Goal: Task Accomplishment & Management: Complete application form

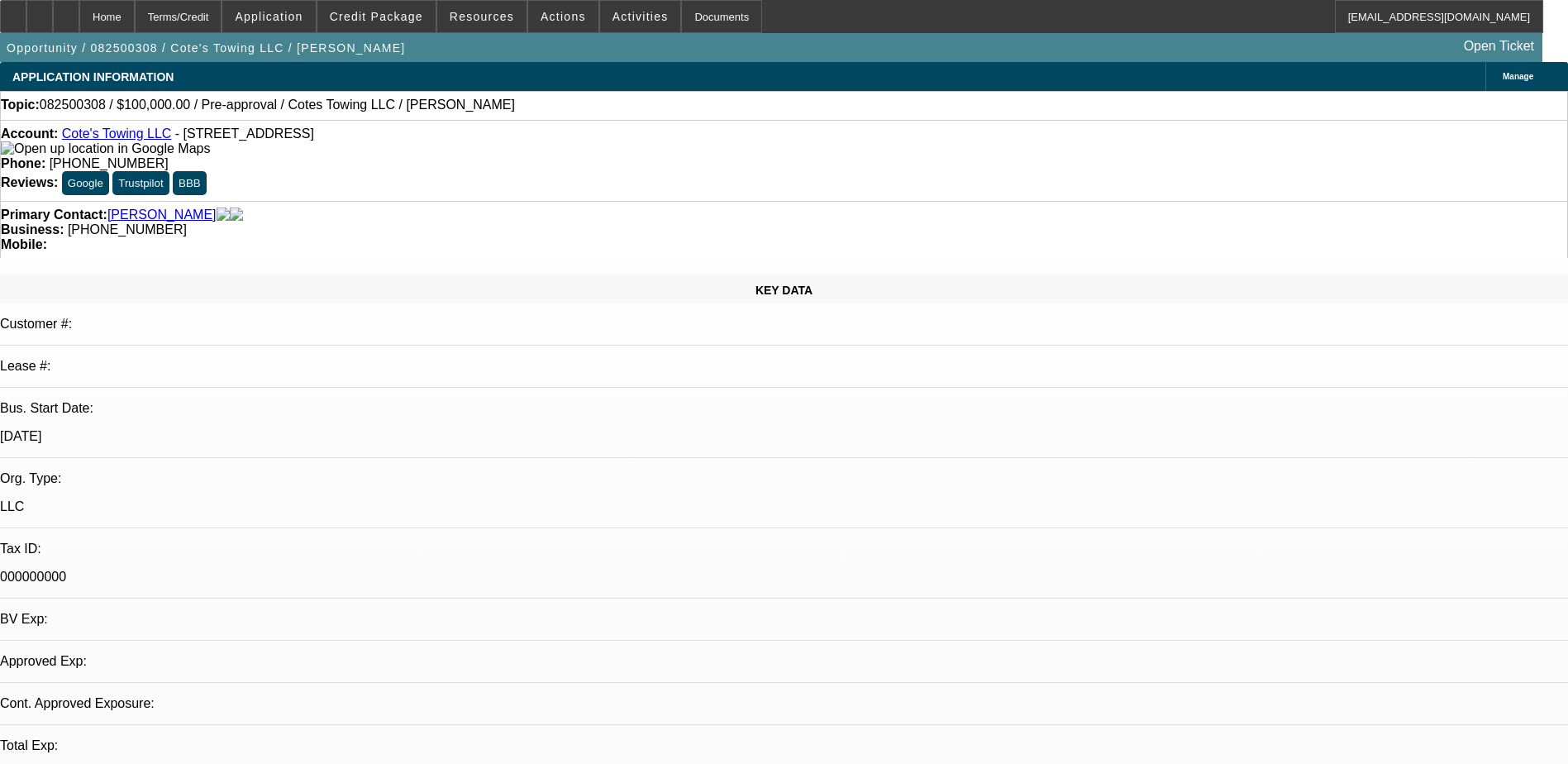
select select "0"
select select "2"
select select "0.1"
select select "4"
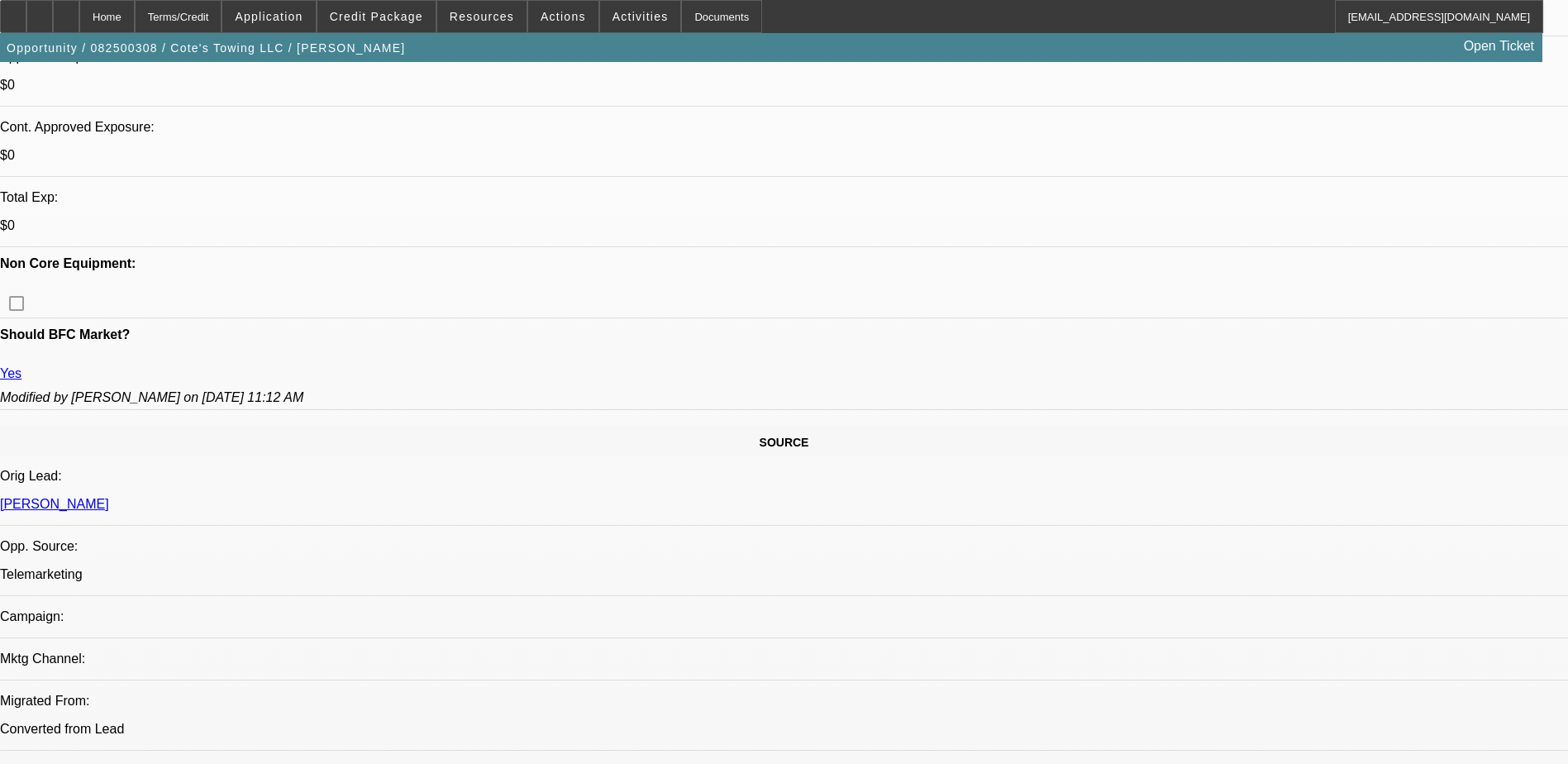
scroll to position [661, 0]
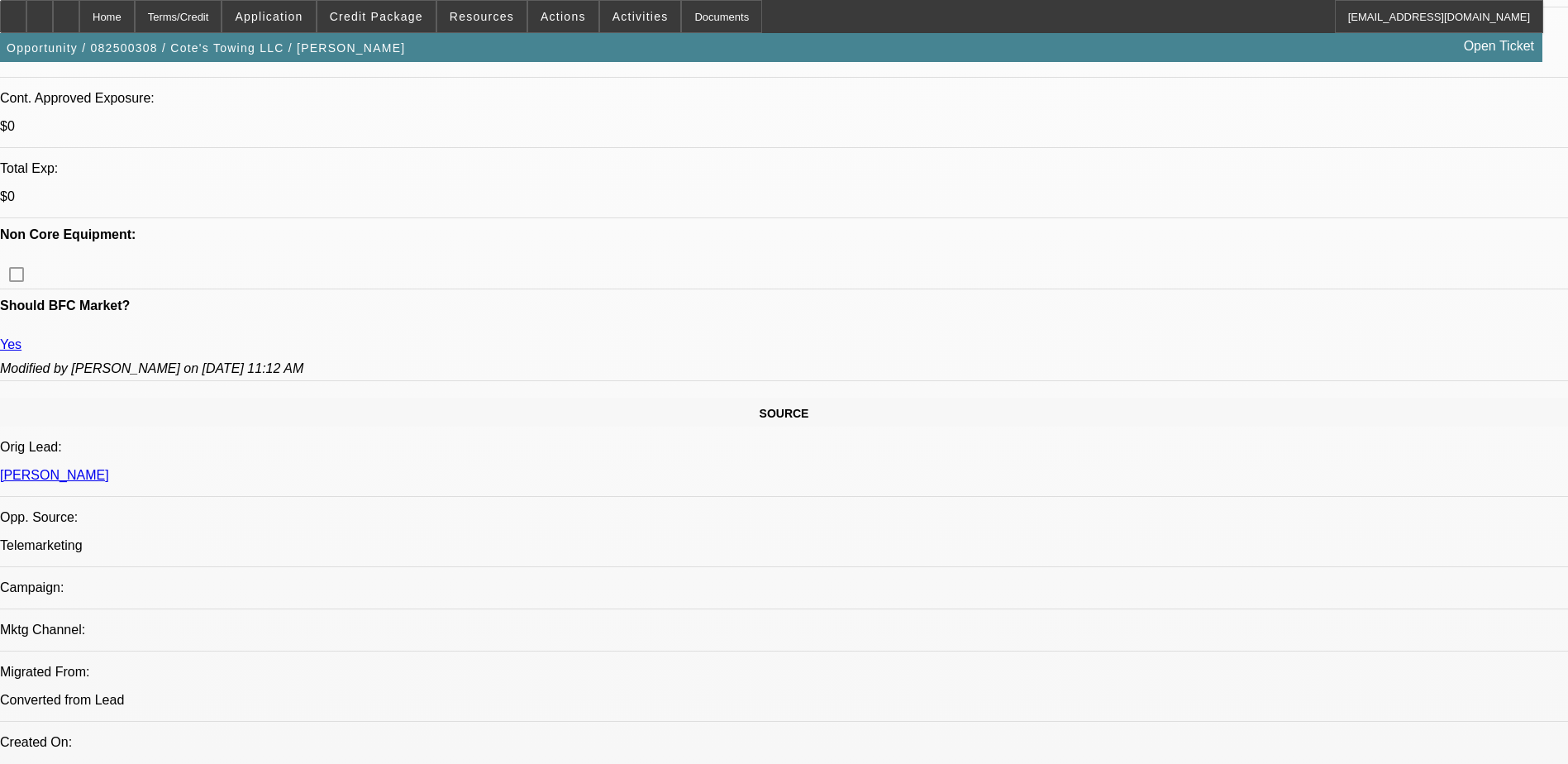
click at [541, 13] on span "Actions" at bounding box center [563, 16] width 46 height 13
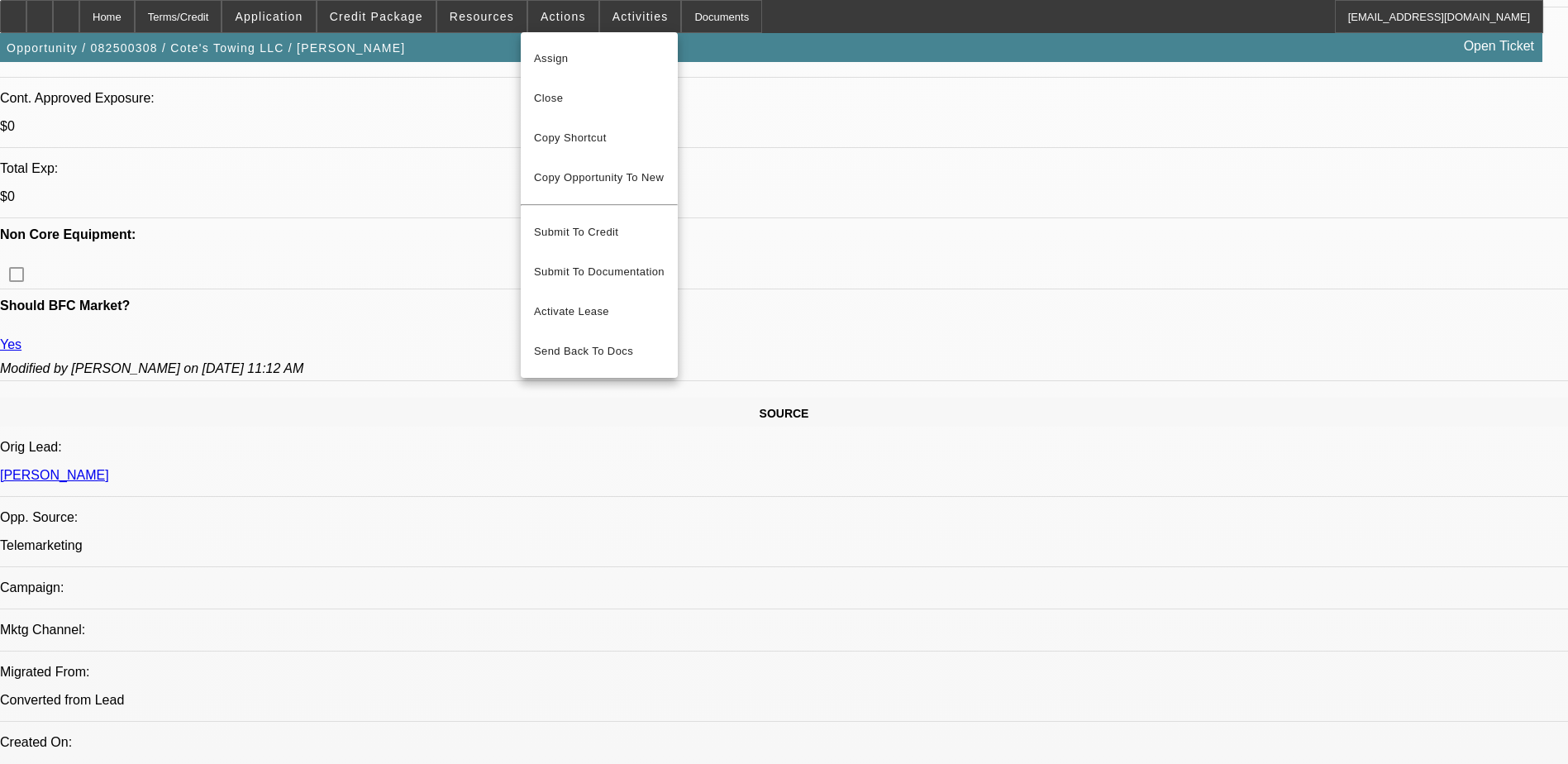
click at [600, 16] on div at bounding box center [784, 382] width 1568 height 764
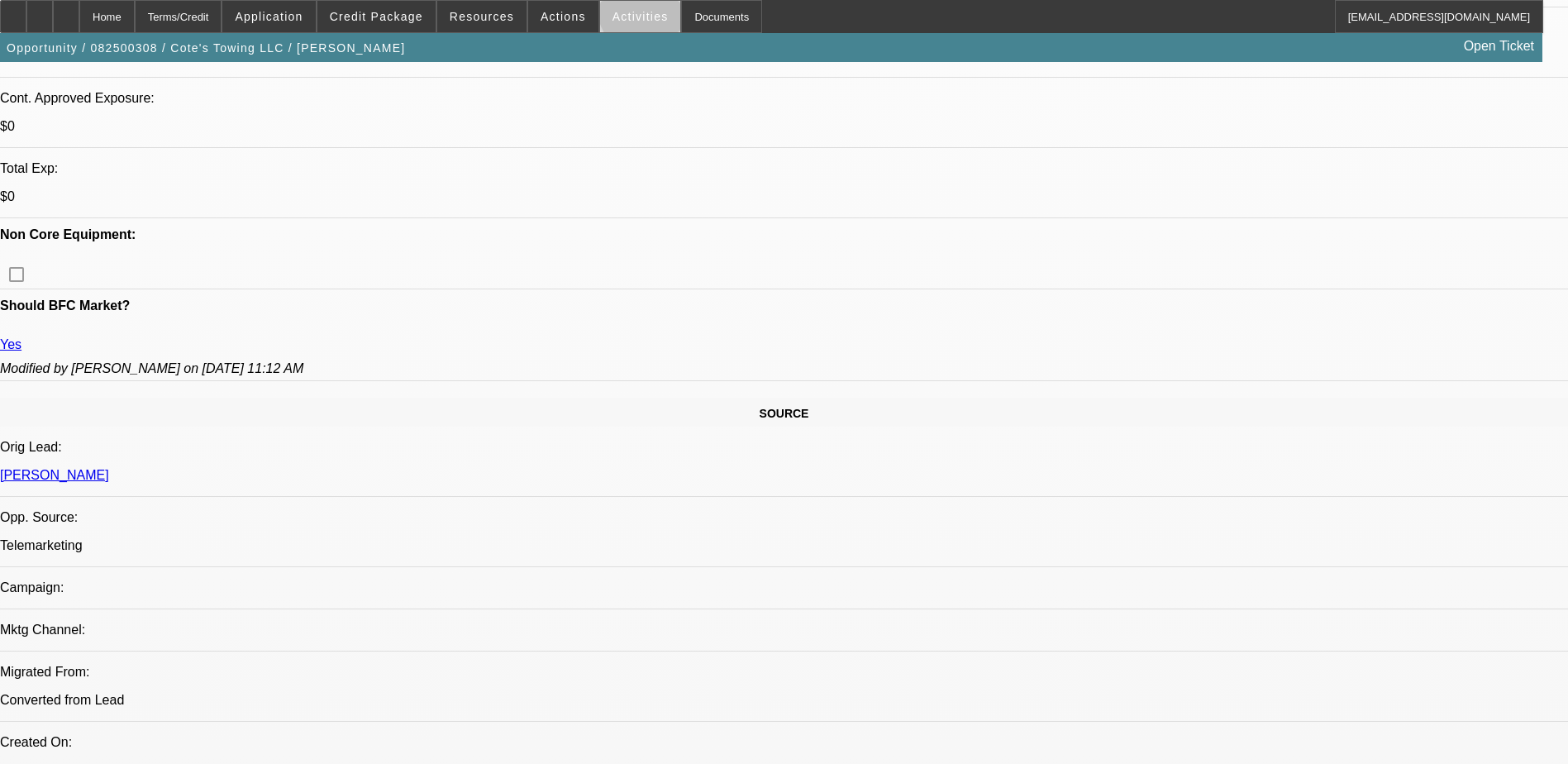
click at [632, 10] on span "Activities" at bounding box center [640, 16] width 56 height 13
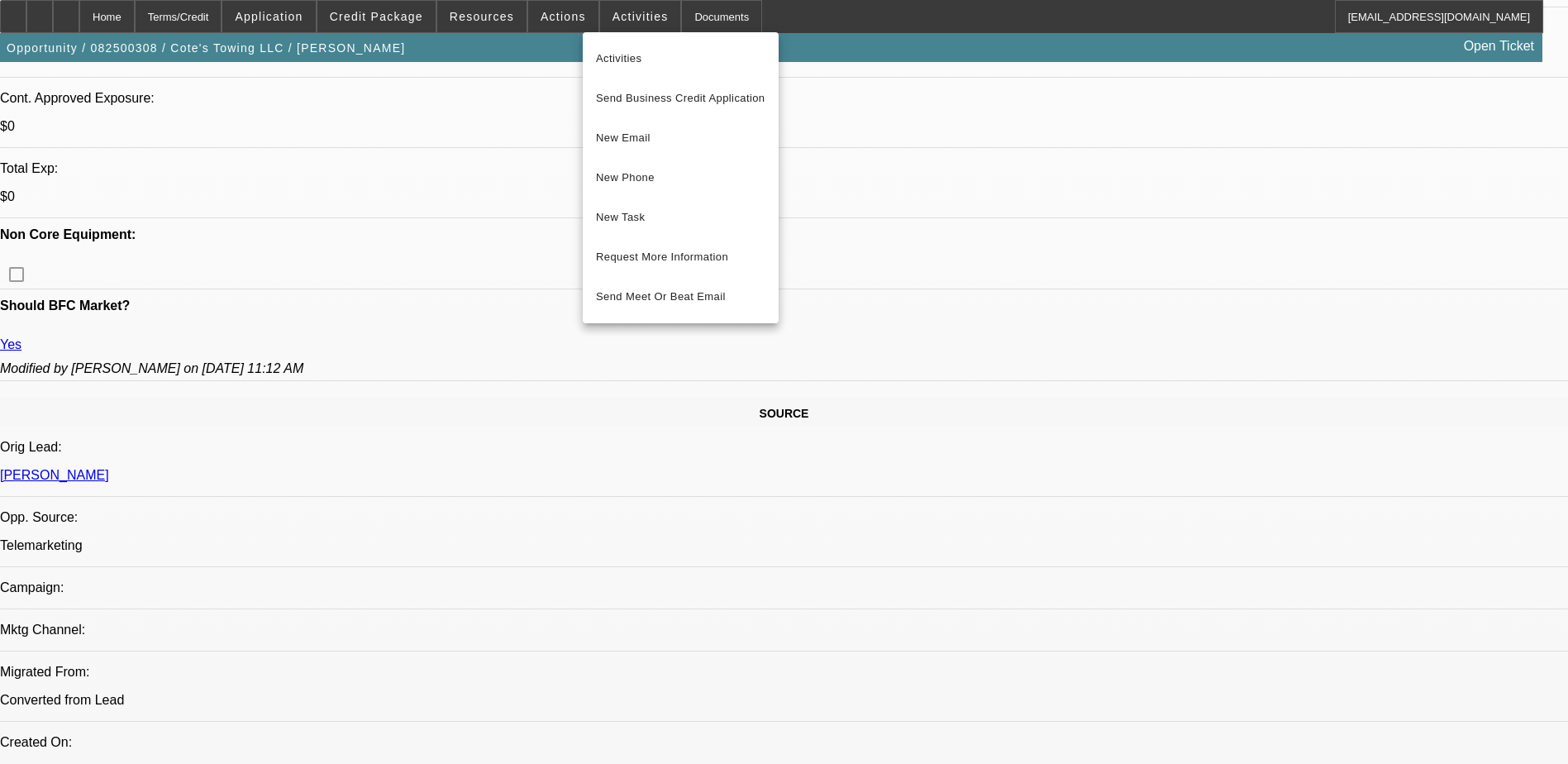
click at [695, 20] on div at bounding box center [784, 382] width 1568 height 764
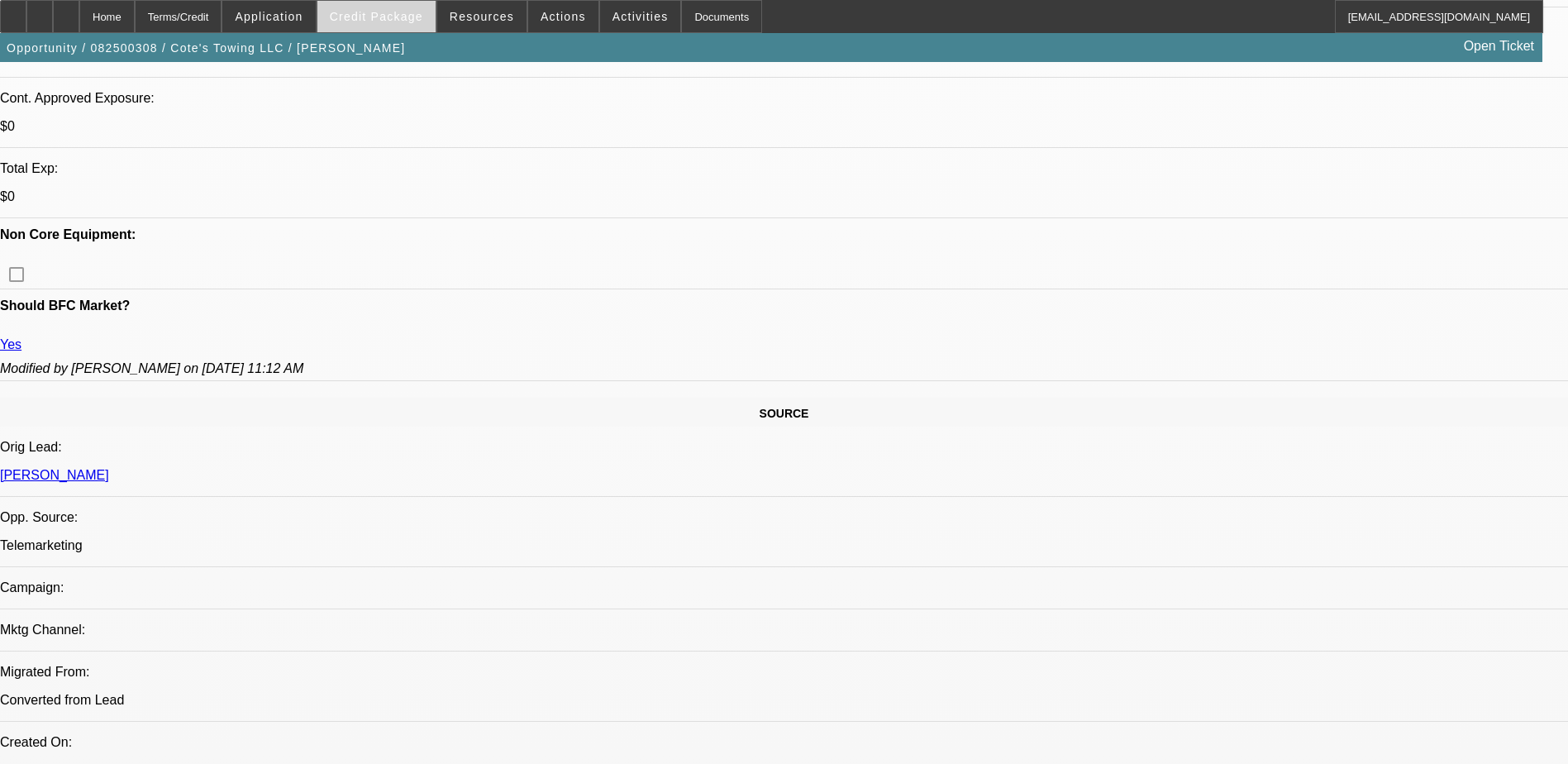
click at [397, 20] on span "Credit Package" at bounding box center [377, 16] width 93 height 13
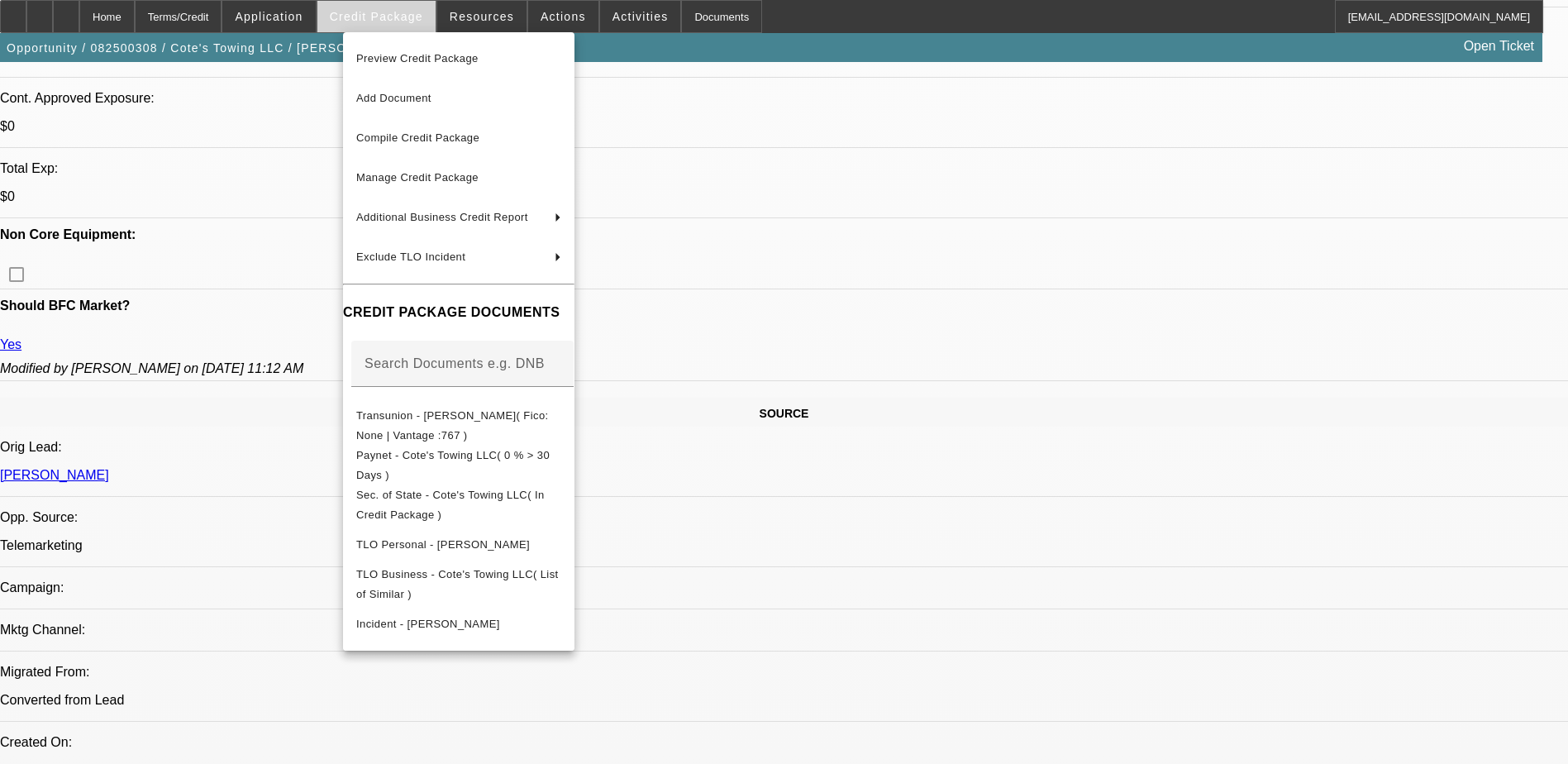
click at [397, 20] on div at bounding box center [784, 382] width 1568 height 764
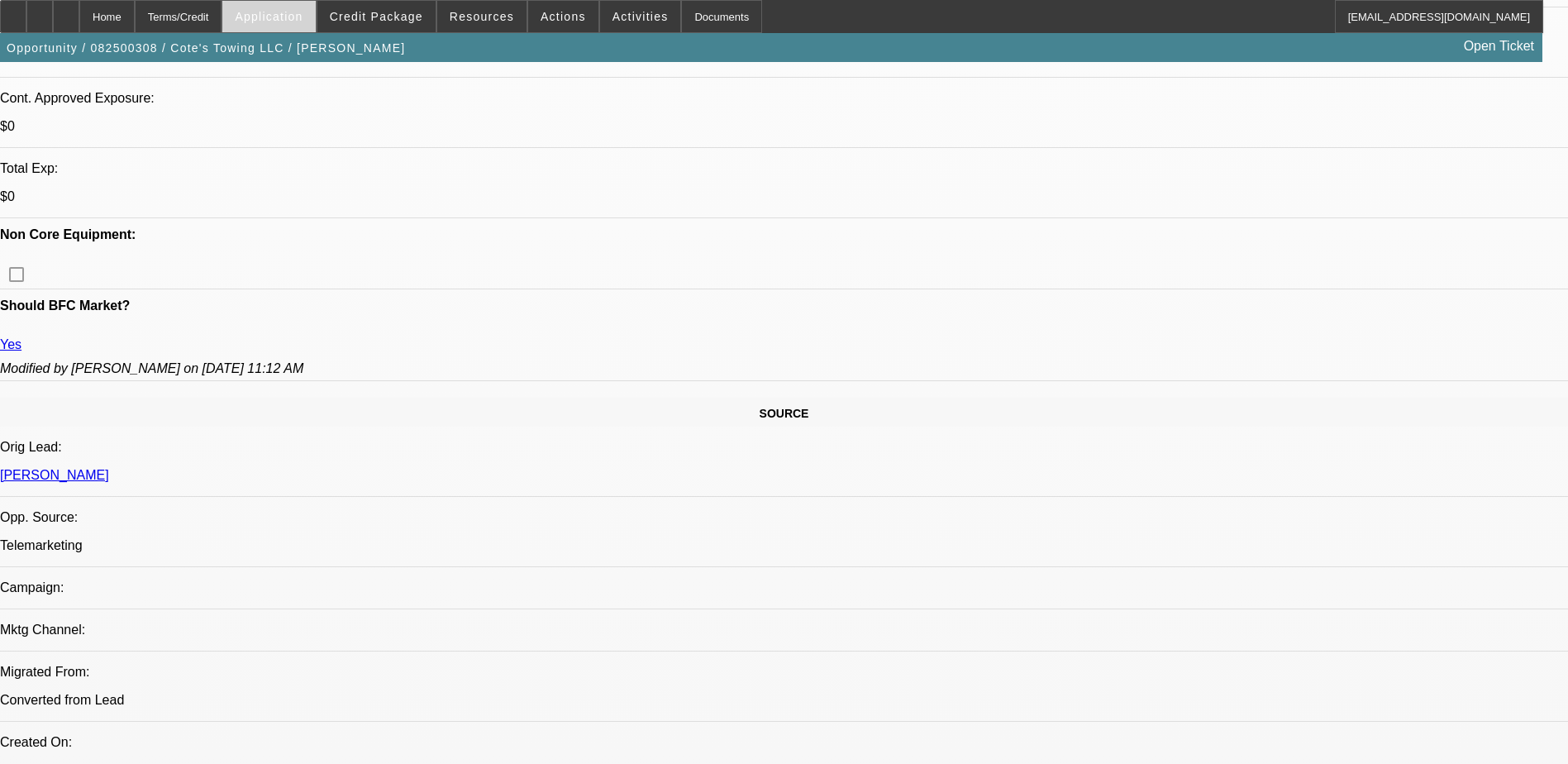
click at [302, 19] on span "Application" at bounding box center [269, 16] width 67 height 13
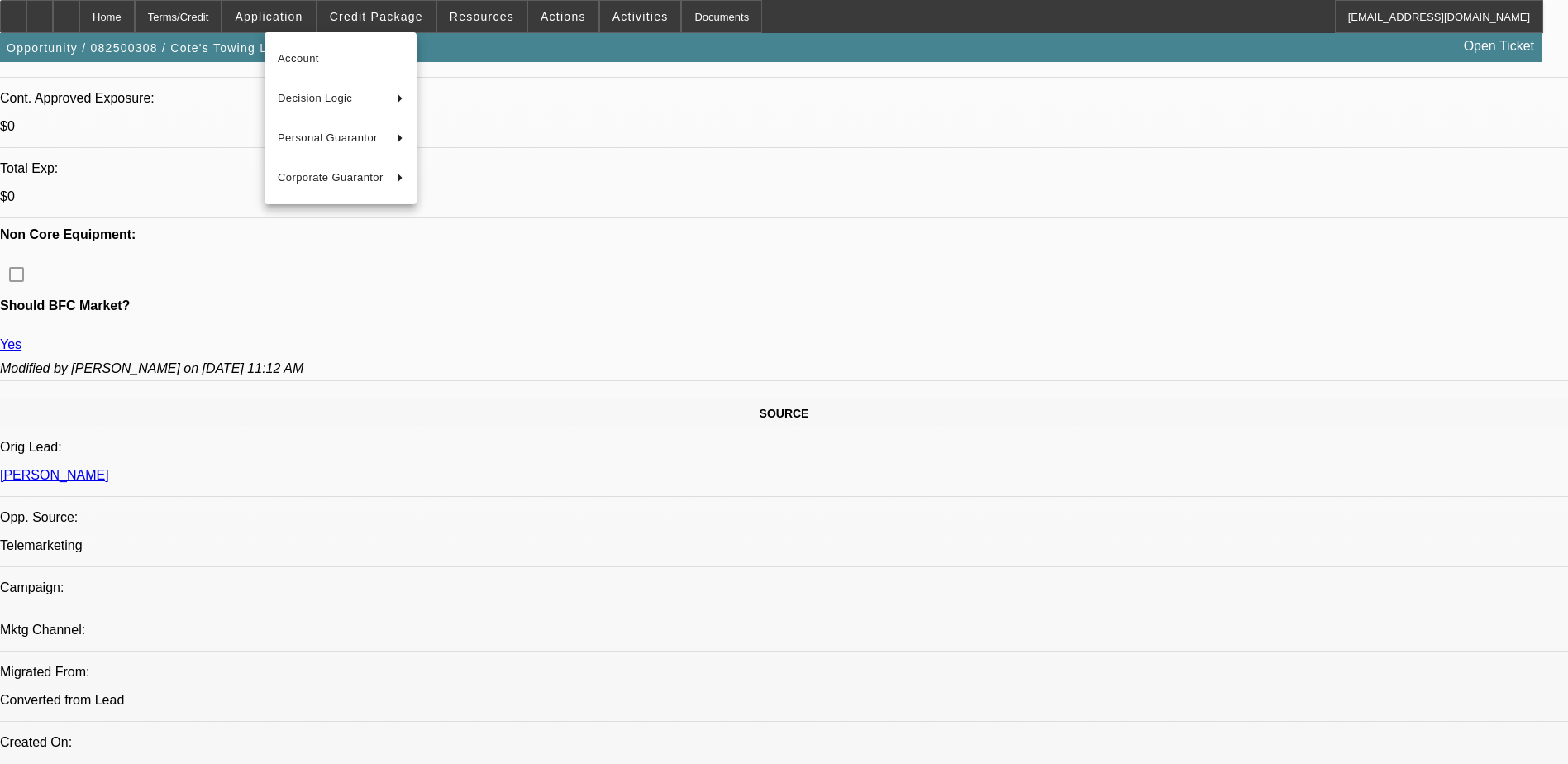
click at [238, 14] on div at bounding box center [784, 382] width 1568 height 764
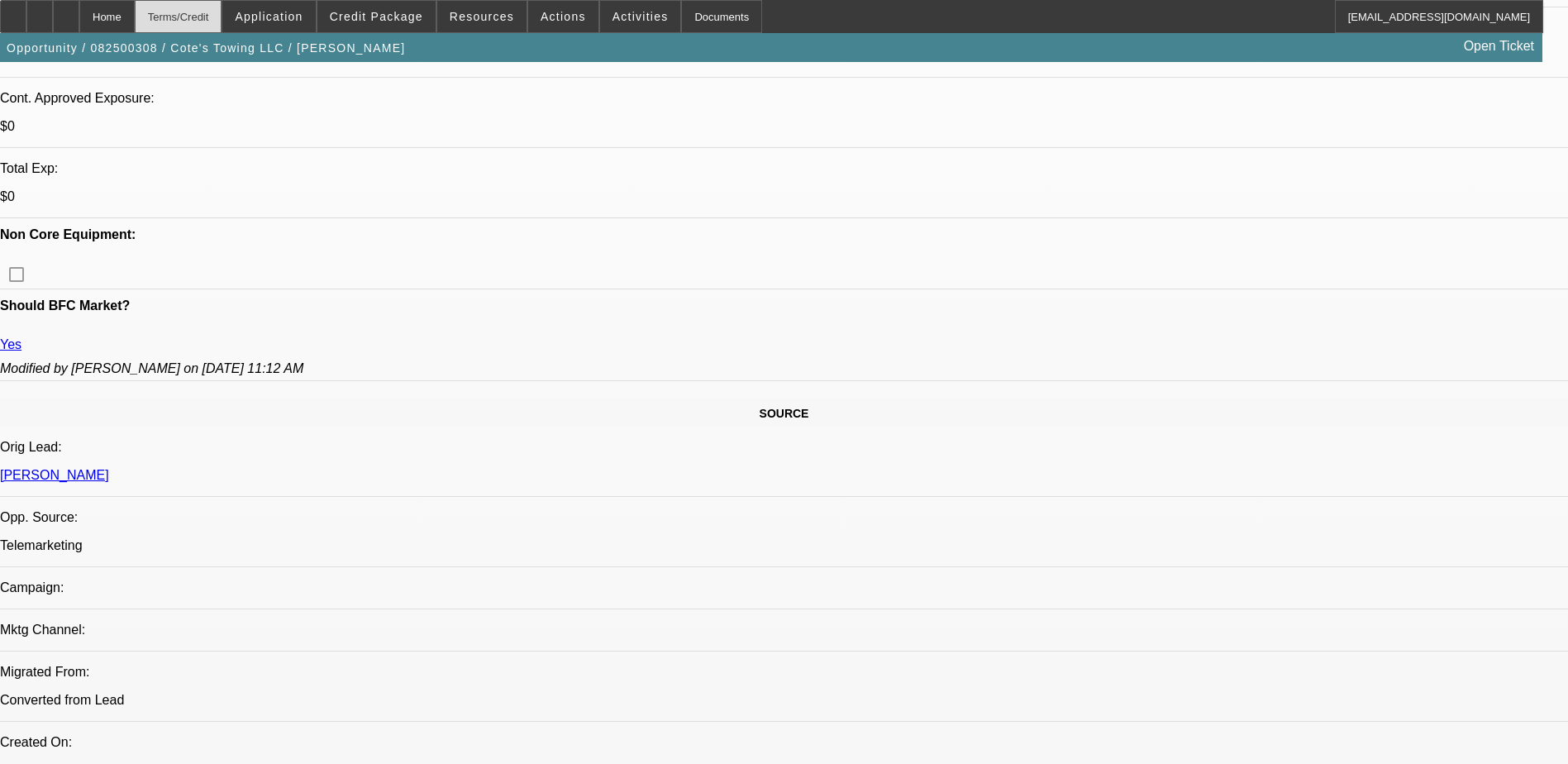
click at [215, 12] on div "Terms/Credit" at bounding box center [178, 16] width 87 height 33
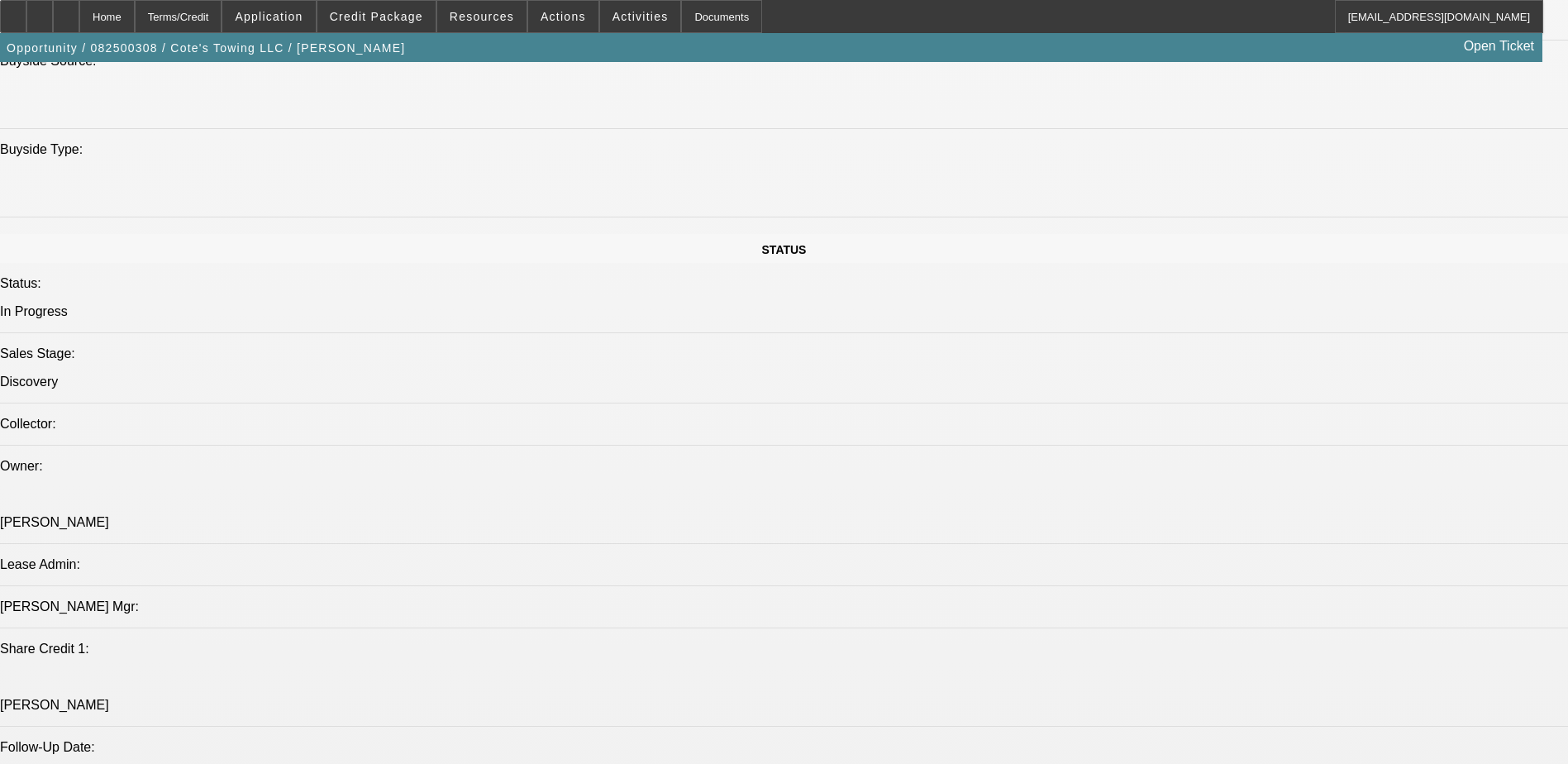
scroll to position [1799, 0]
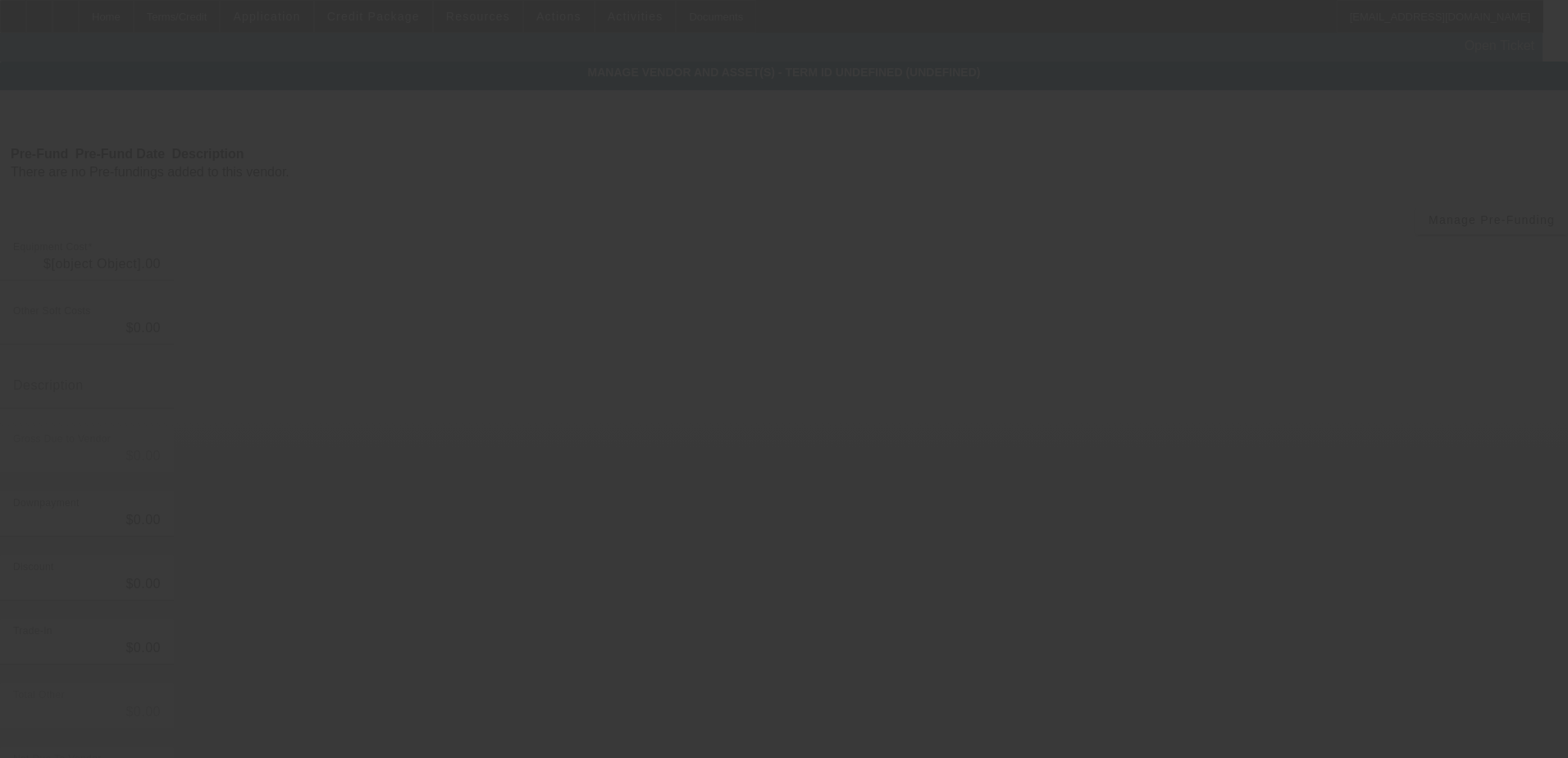
type input "$100,000.00"
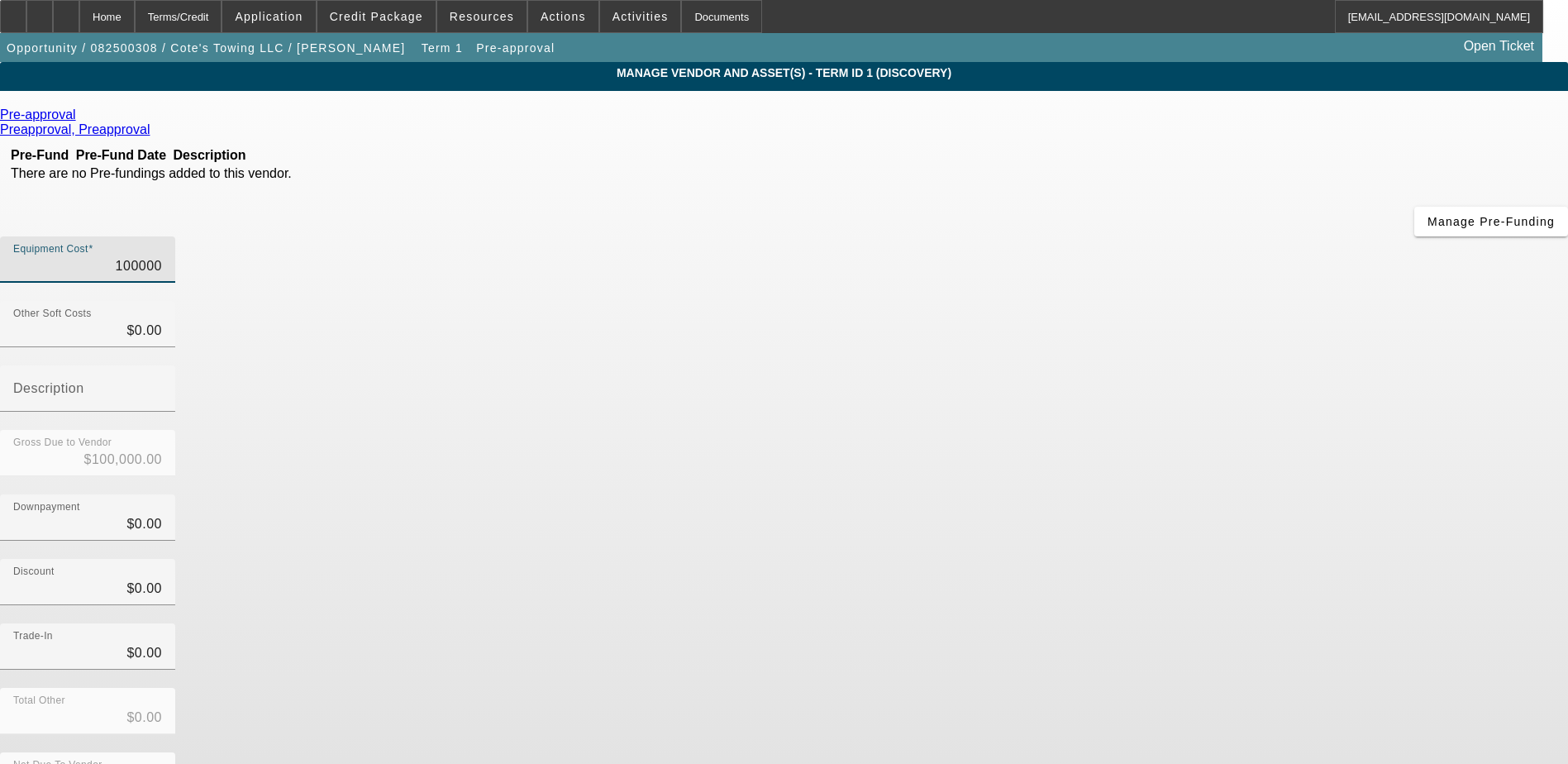
drag, startPoint x: 945, startPoint y: 133, endPoint x: 1100, endPoint y: 138, distance: 155.1
click at [1100, 237] on div "Equipment Cost 100000" at bounding box center [784, 269] width 1568 height 65
type input "2"
type input "$2.00"
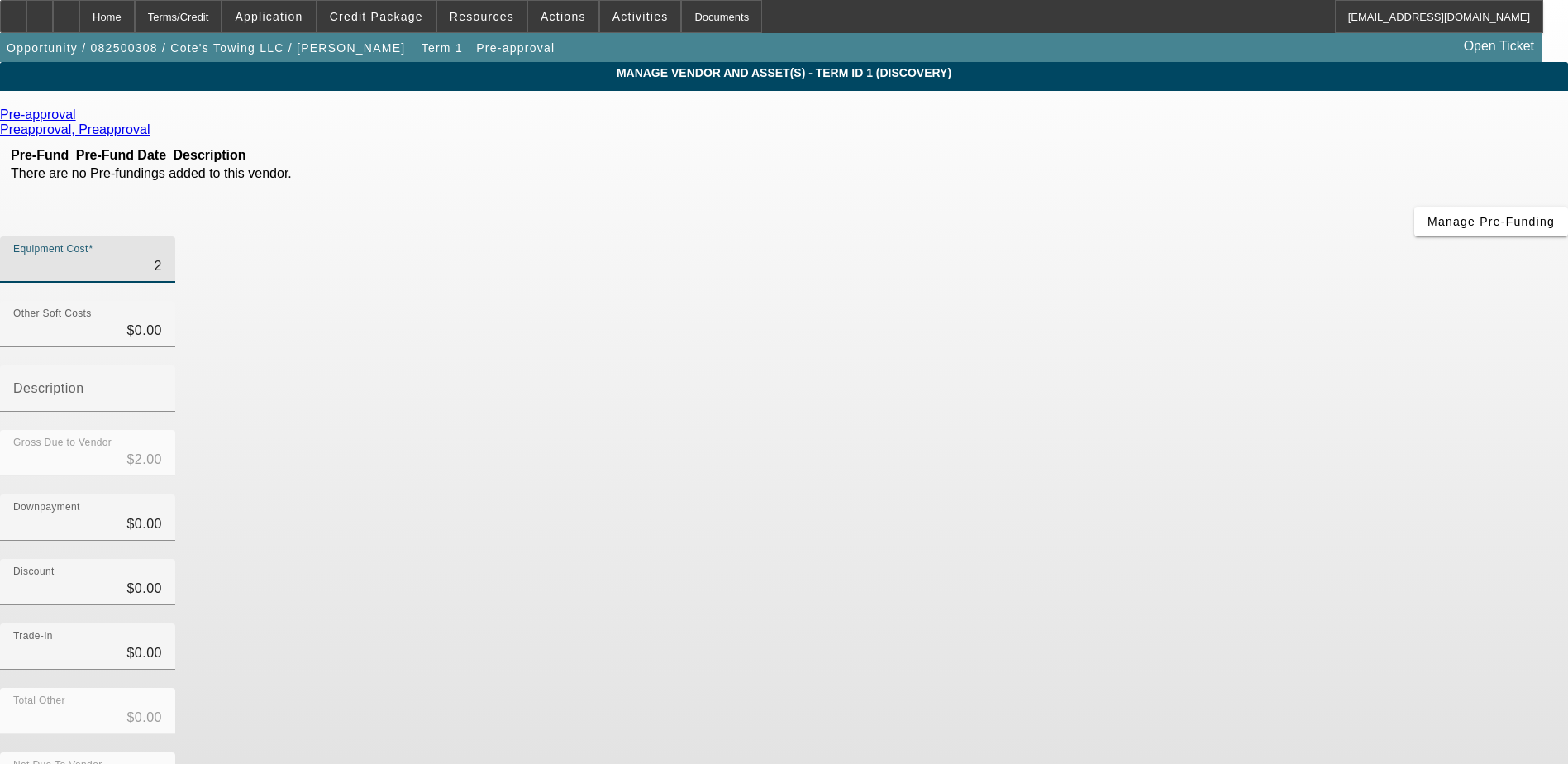
type input "20"
type input "$20.00"
type input "200"
type input "$200.00"
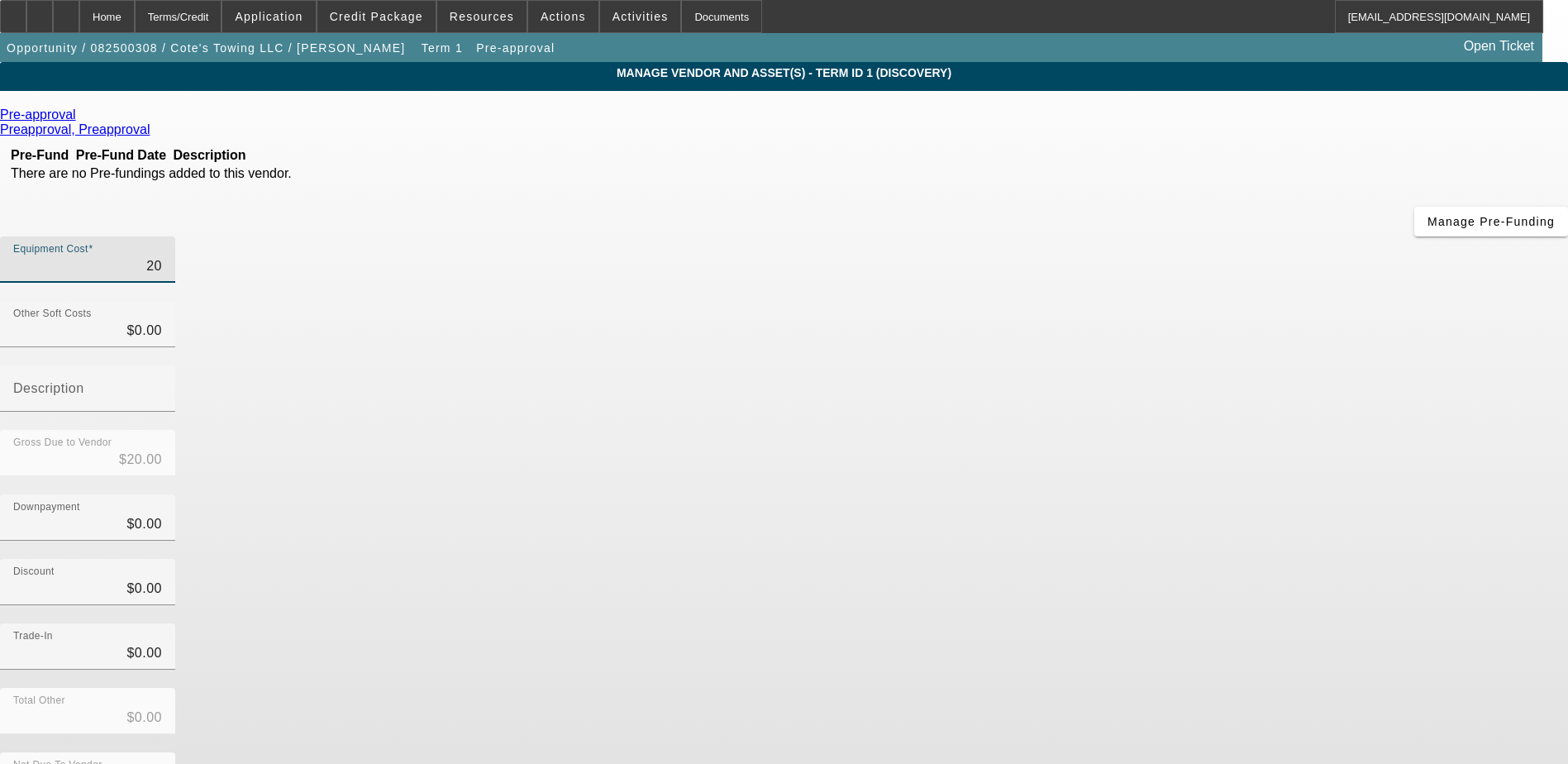
type input "$200.00"
type input "2000"
type input "$2,000.00"
type input "20000"
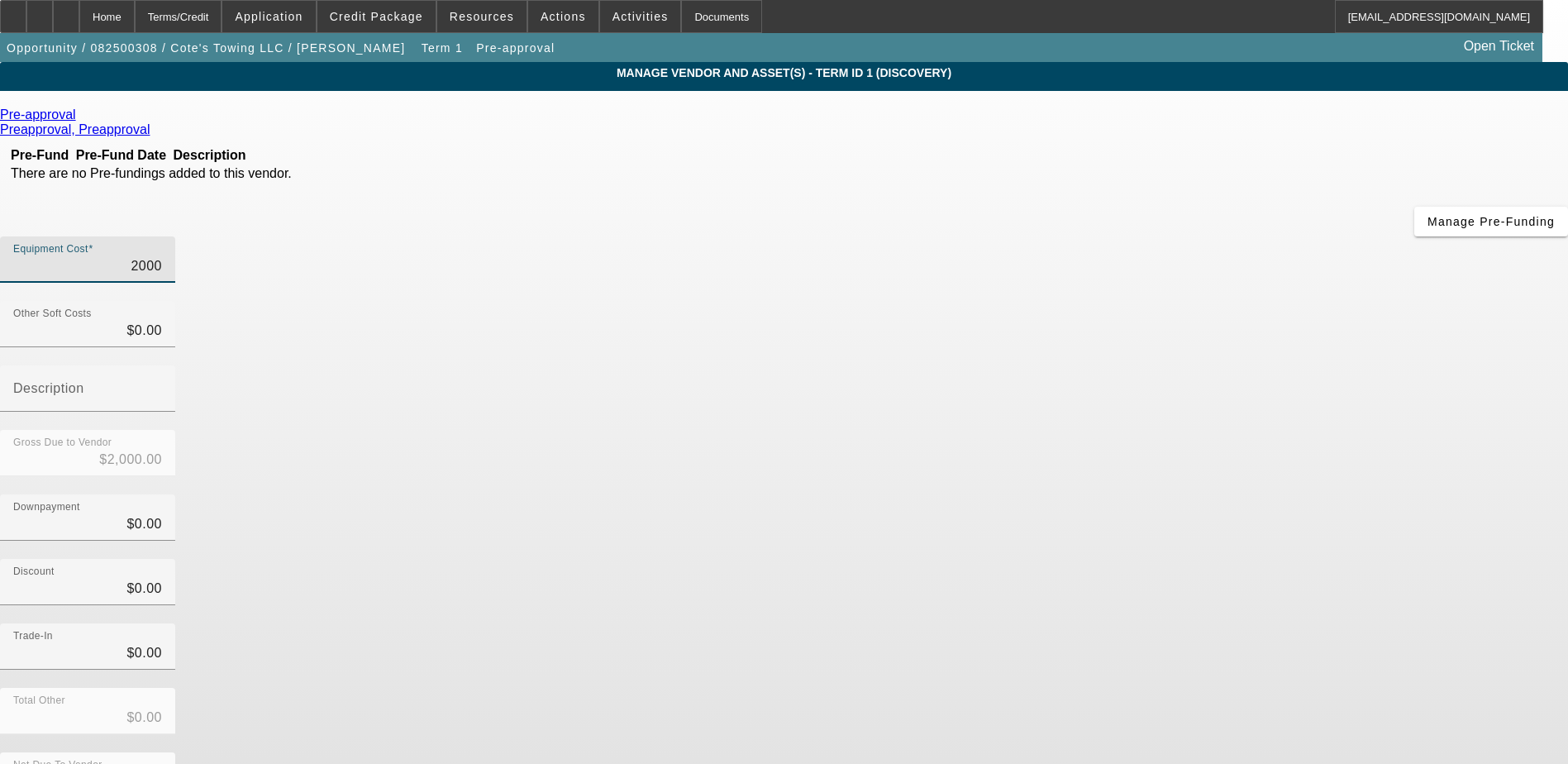
type input "$20,000.00"
type input "200000"
type input "$200,000.00"
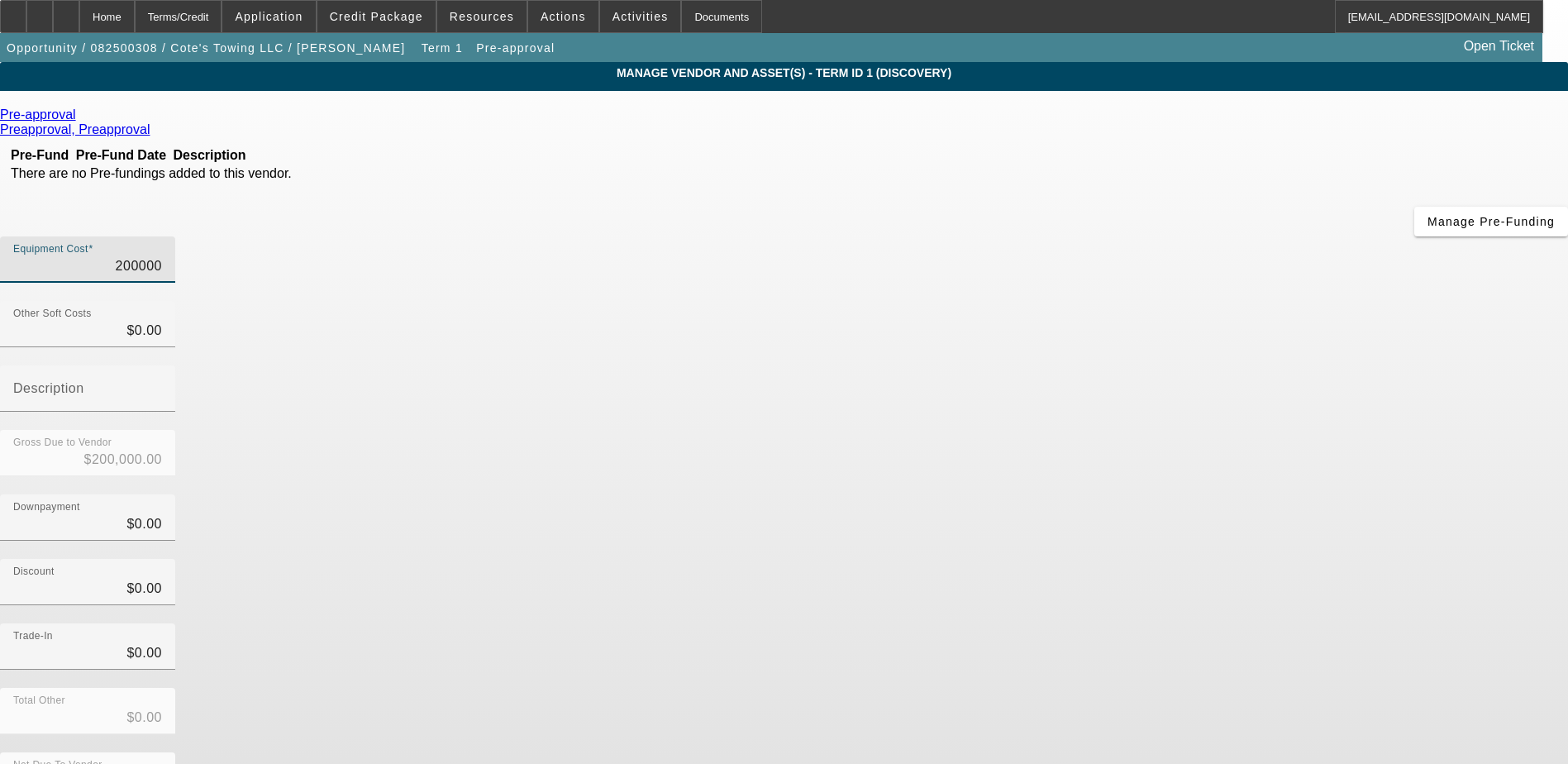
type input "$200,000.00"
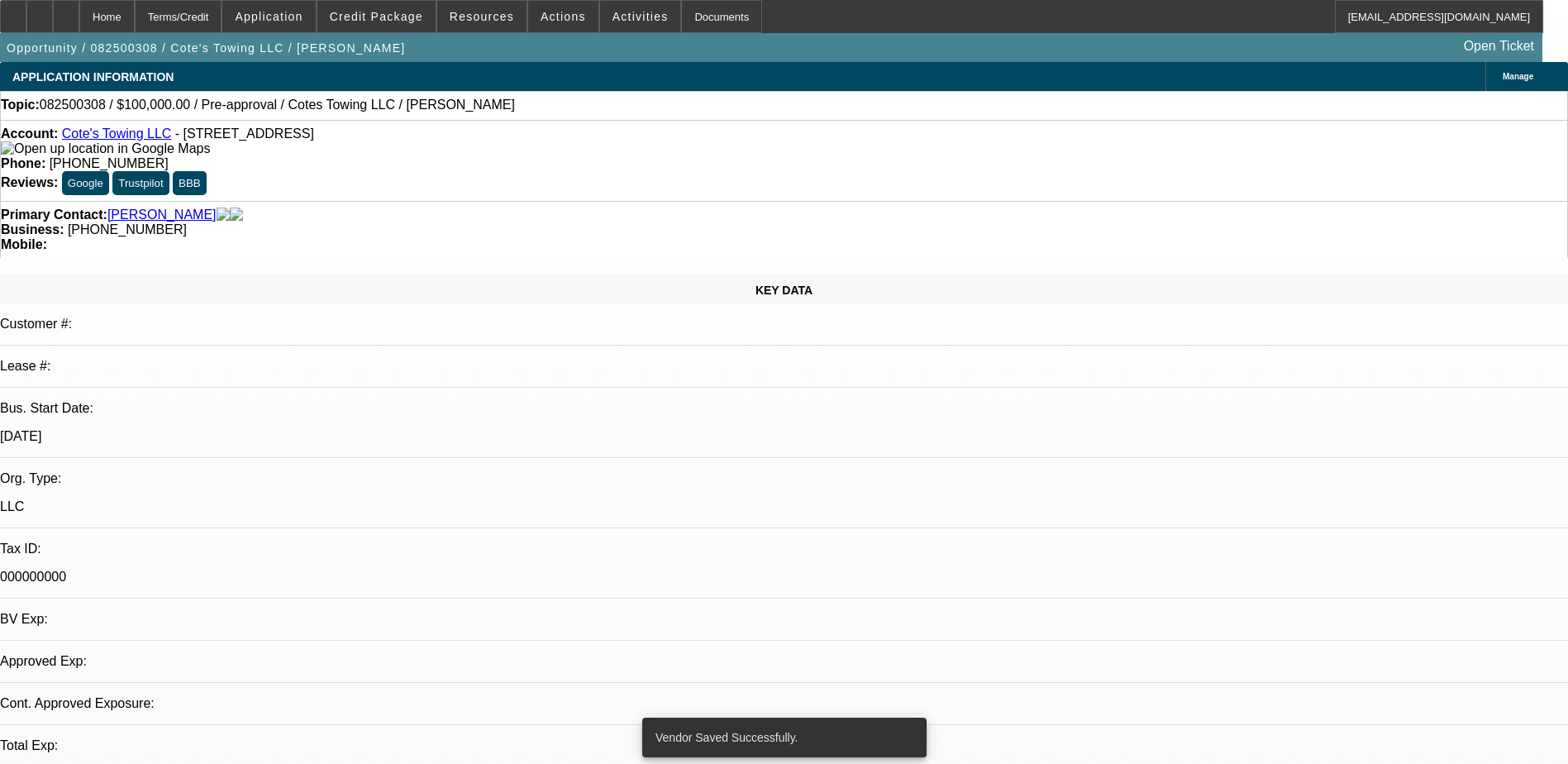
select select "0"
select select "2"
select select "0.1"
select select "4"
